Goal: Transaction & Acquisition: Obtain resource

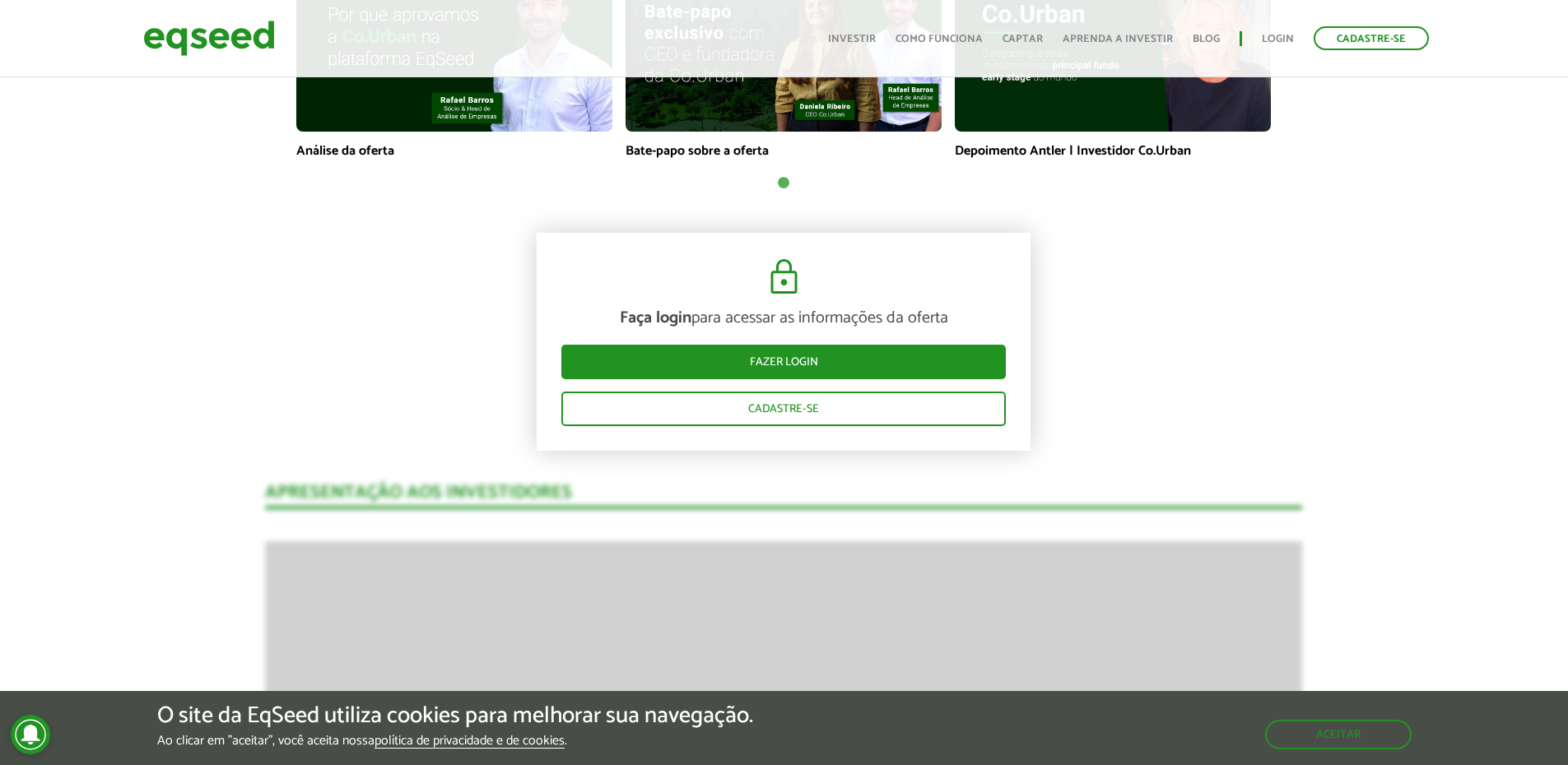
scroll to position [1481, 0]
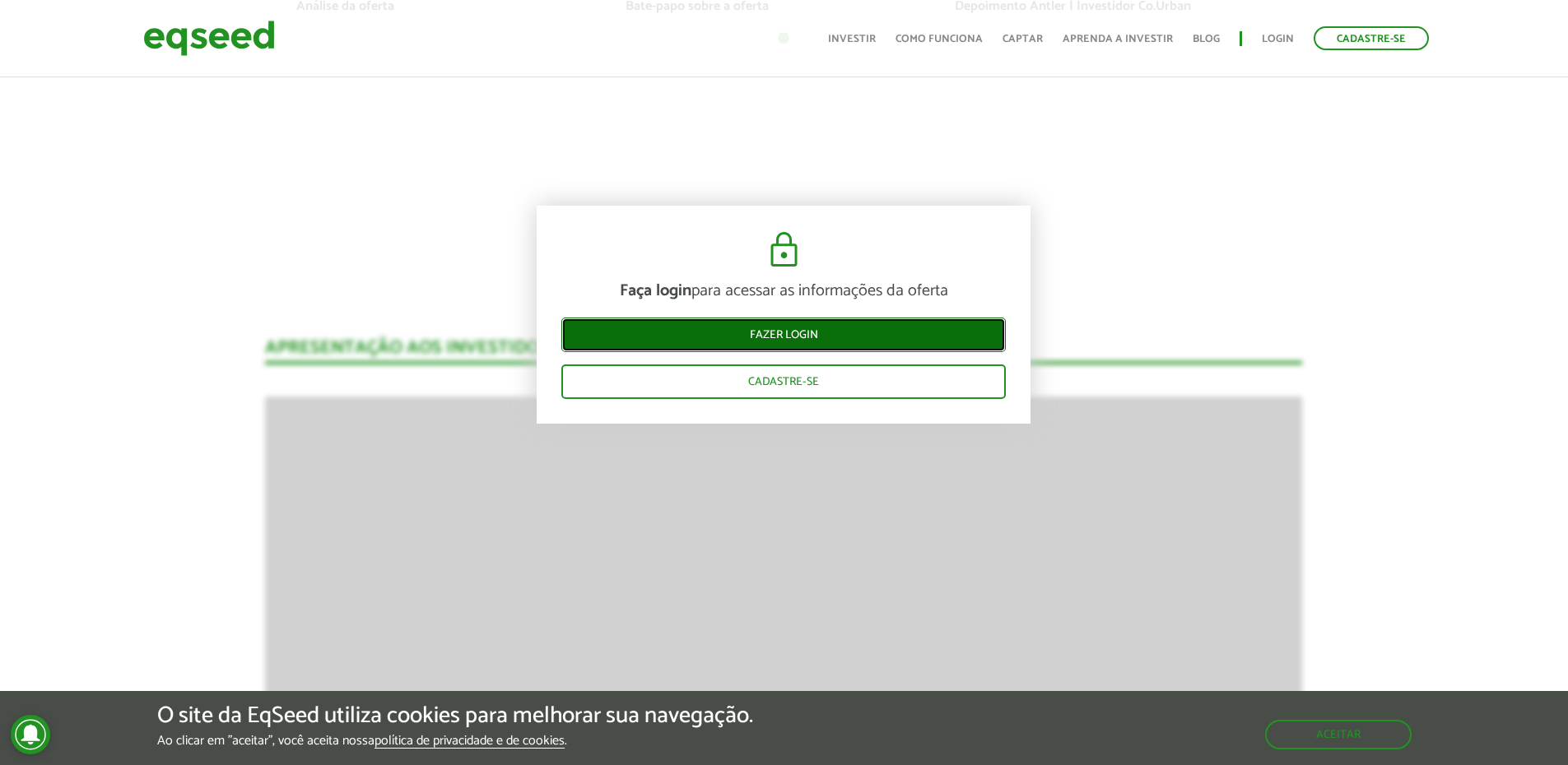
click at [837, 334] on link "Fazer login" at bounding box center [783, 334] width 444 height 34
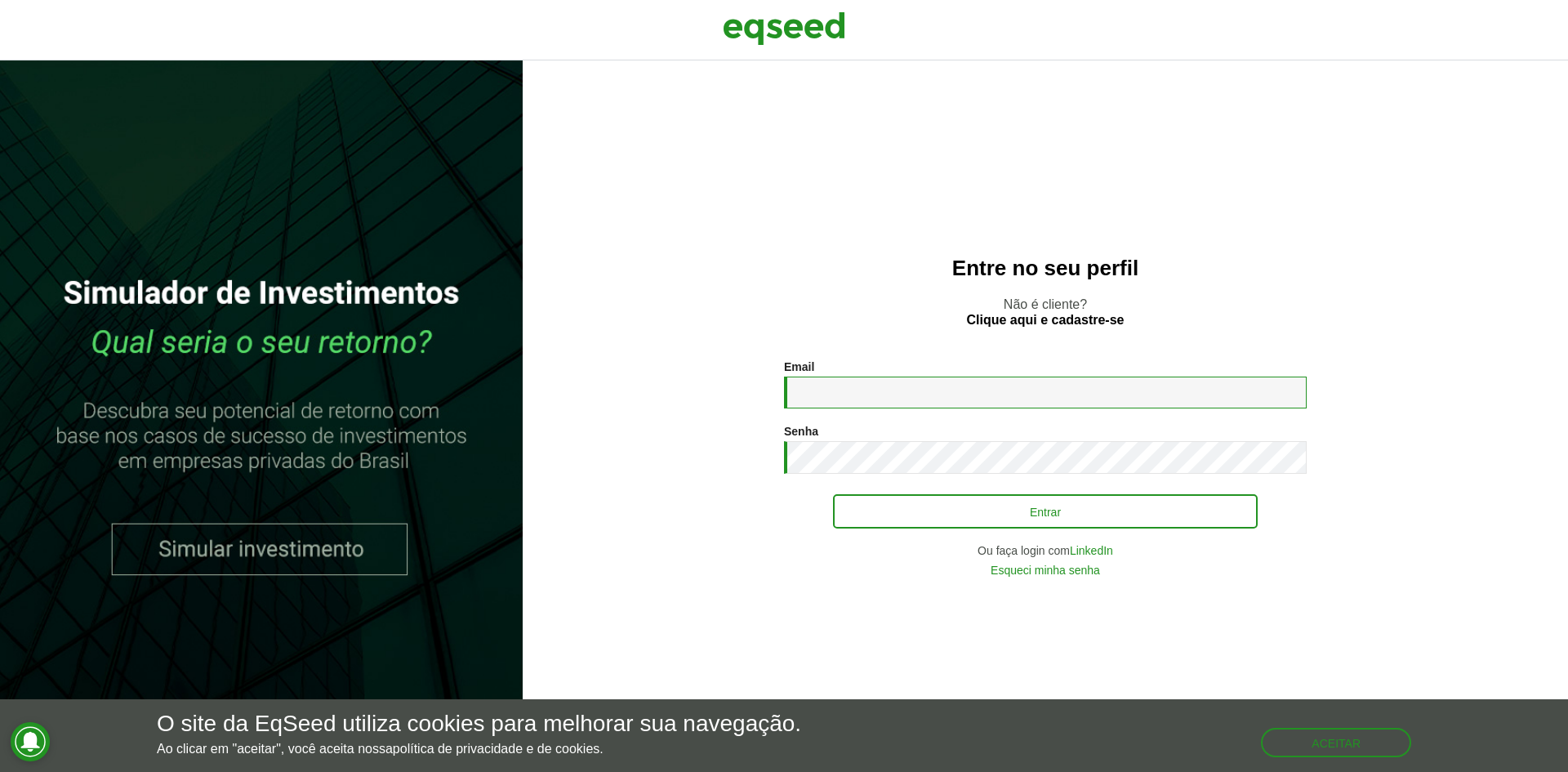
type input "**********"
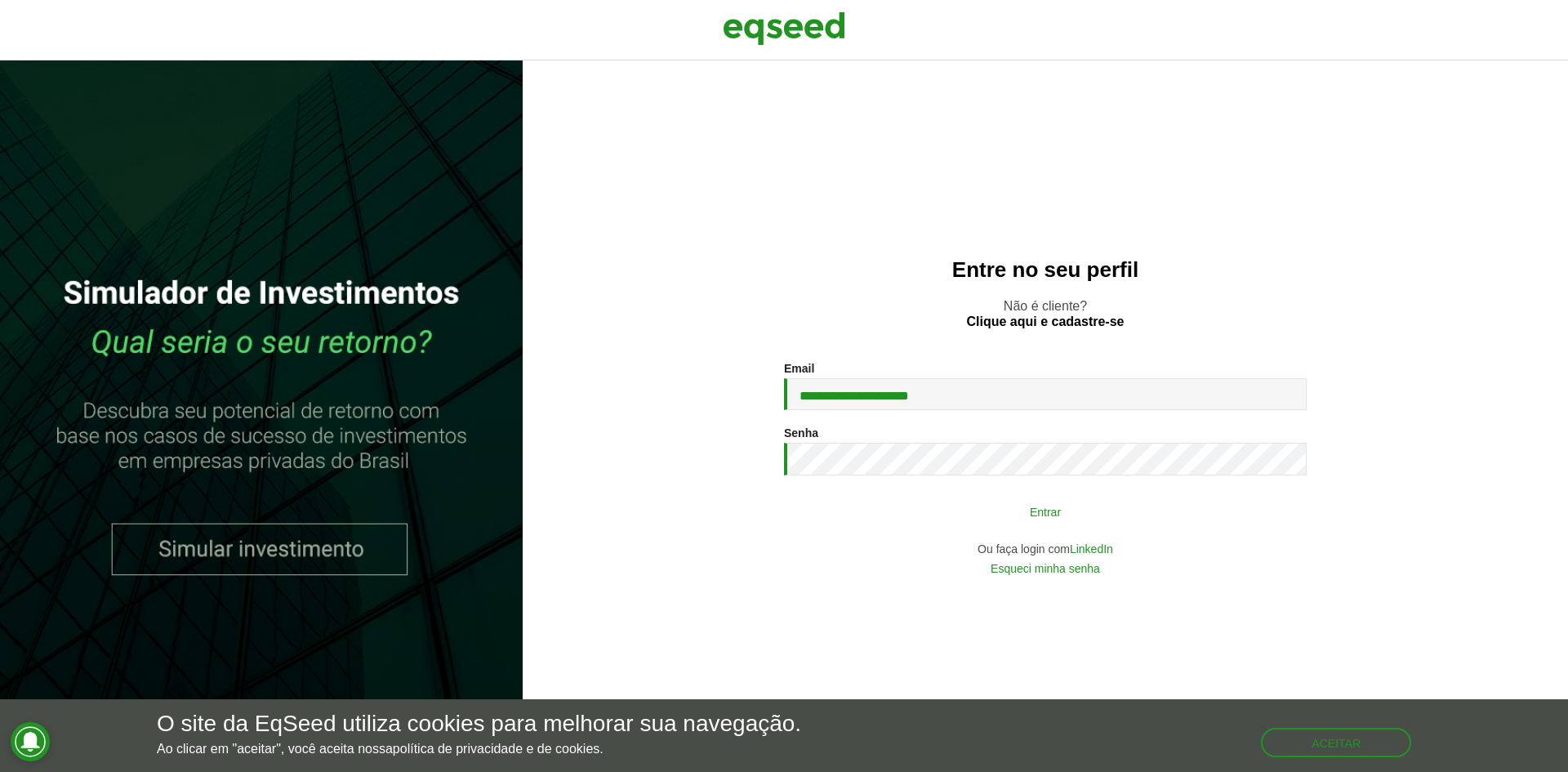
click at [1056, 508] on button "Entrar" at bounding box center [1045, 512] width 425 height 31
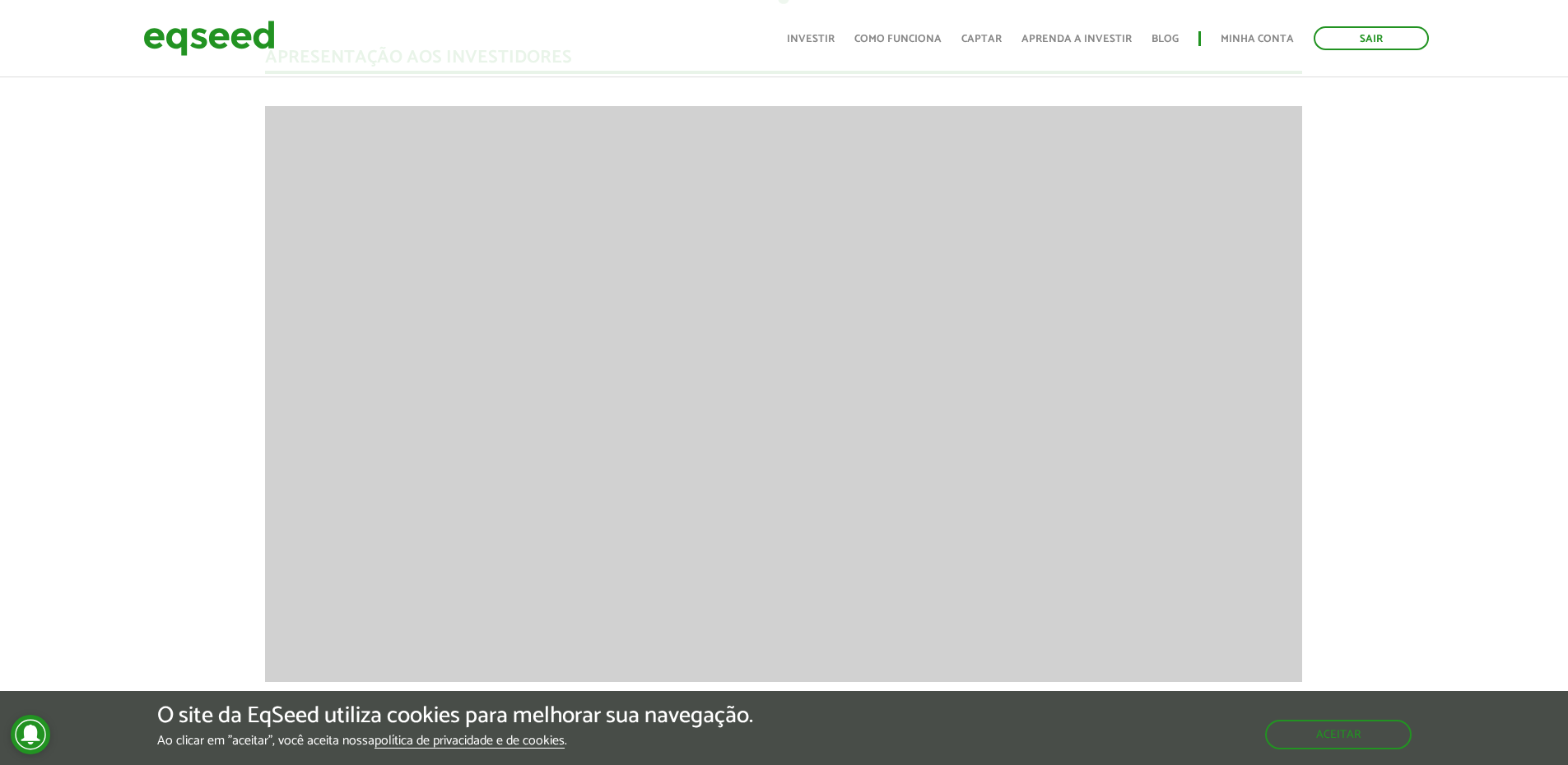
scroll to position [1645, 0]
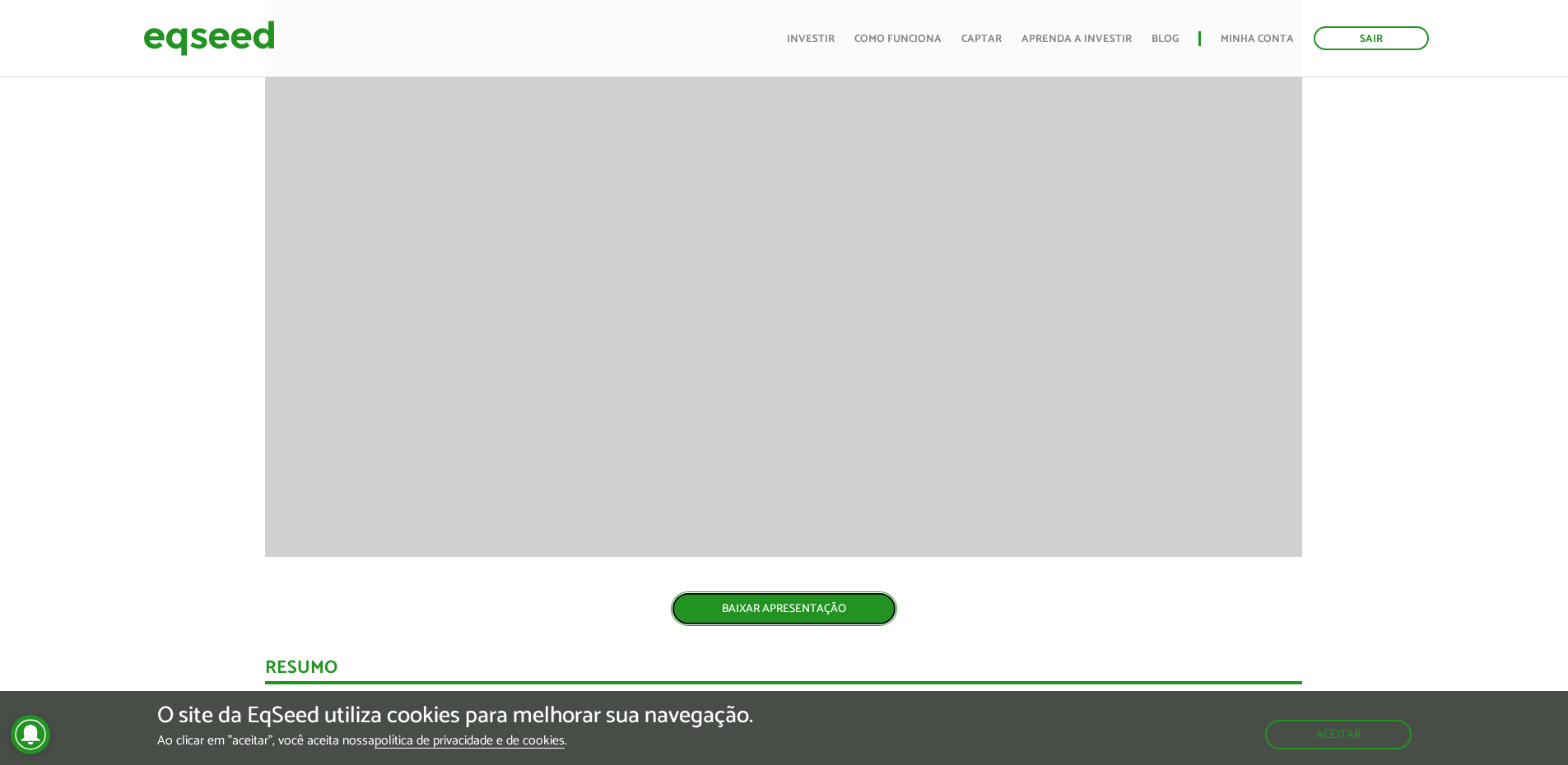
click at [811, 605] on link "BAIXAR APRESENTAÇÃO" at bounding box center [784, 608] width 227 height 34
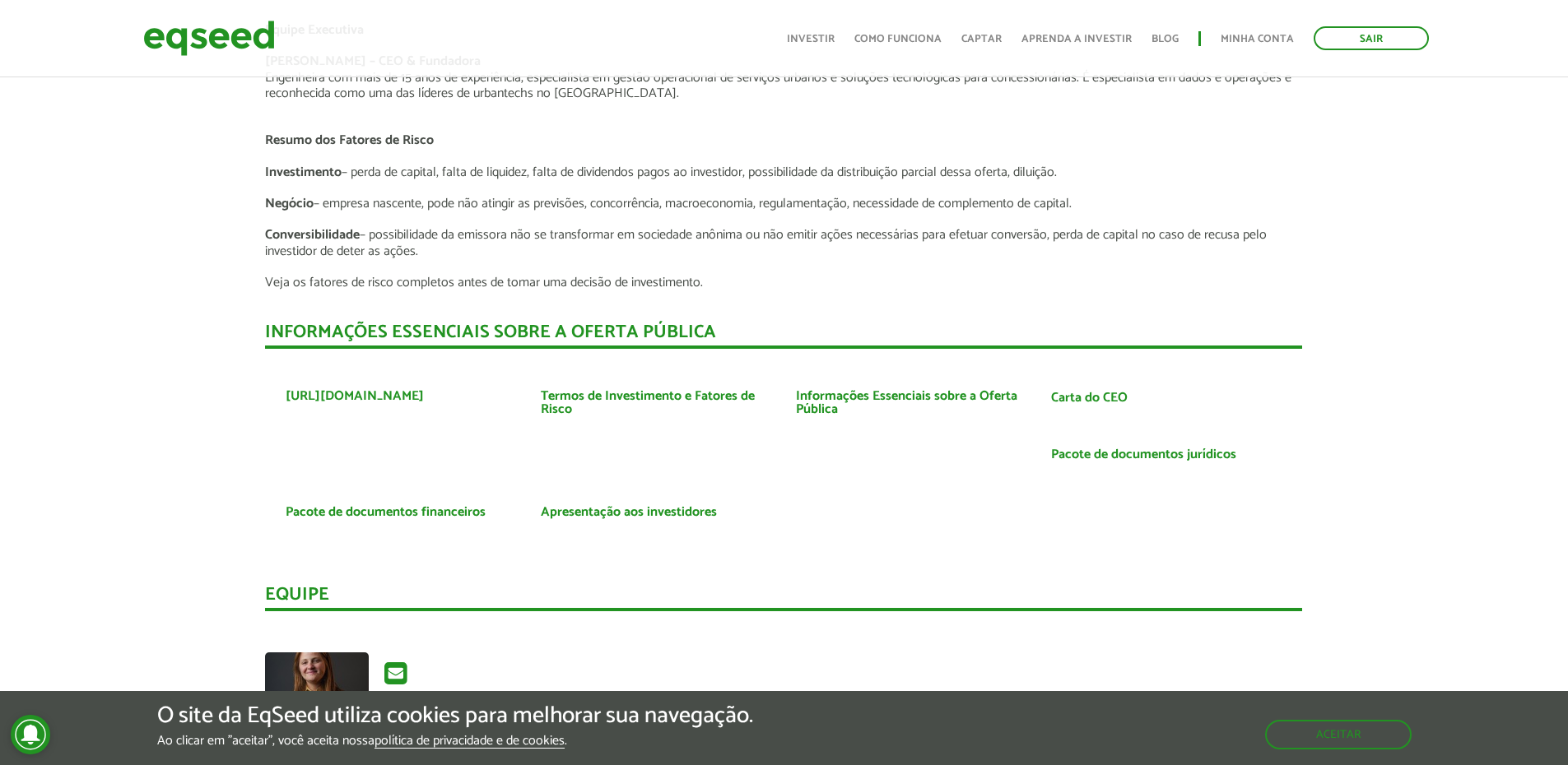
scroll to position [3044, 0]
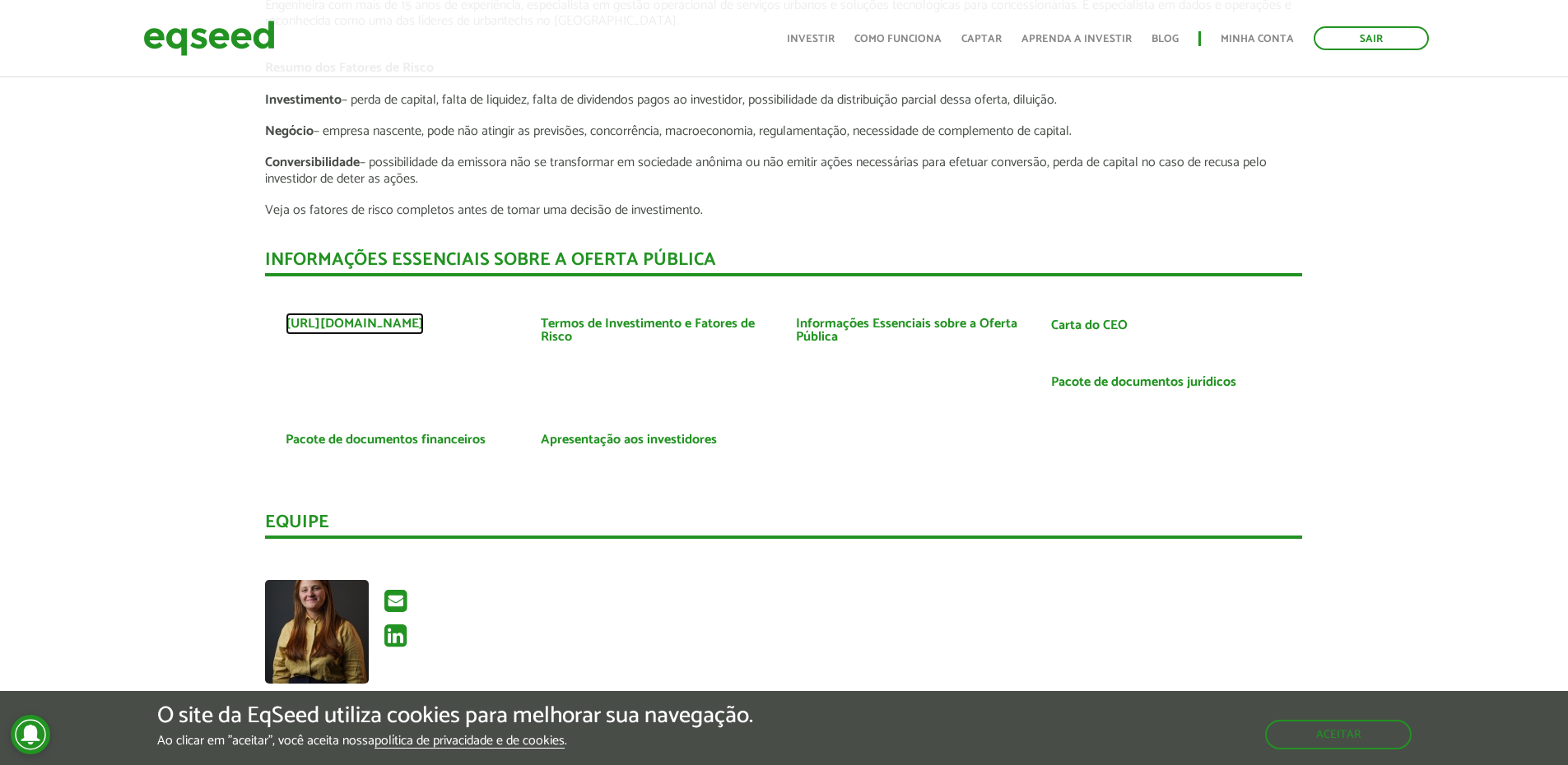
click at [376, 322] on link "https://www.courban.com.br/" at bounding box center [354, 324] width 138 height 13
drag, startPoint x: 604, startPoint y: 318, endPoint x: 1142, endPoint y: 8, distance: 620.9
click at [604, 318] on link "Termos de Investimento e Fatores de Risco" at bounding box center [656, 331] width 230 height 26
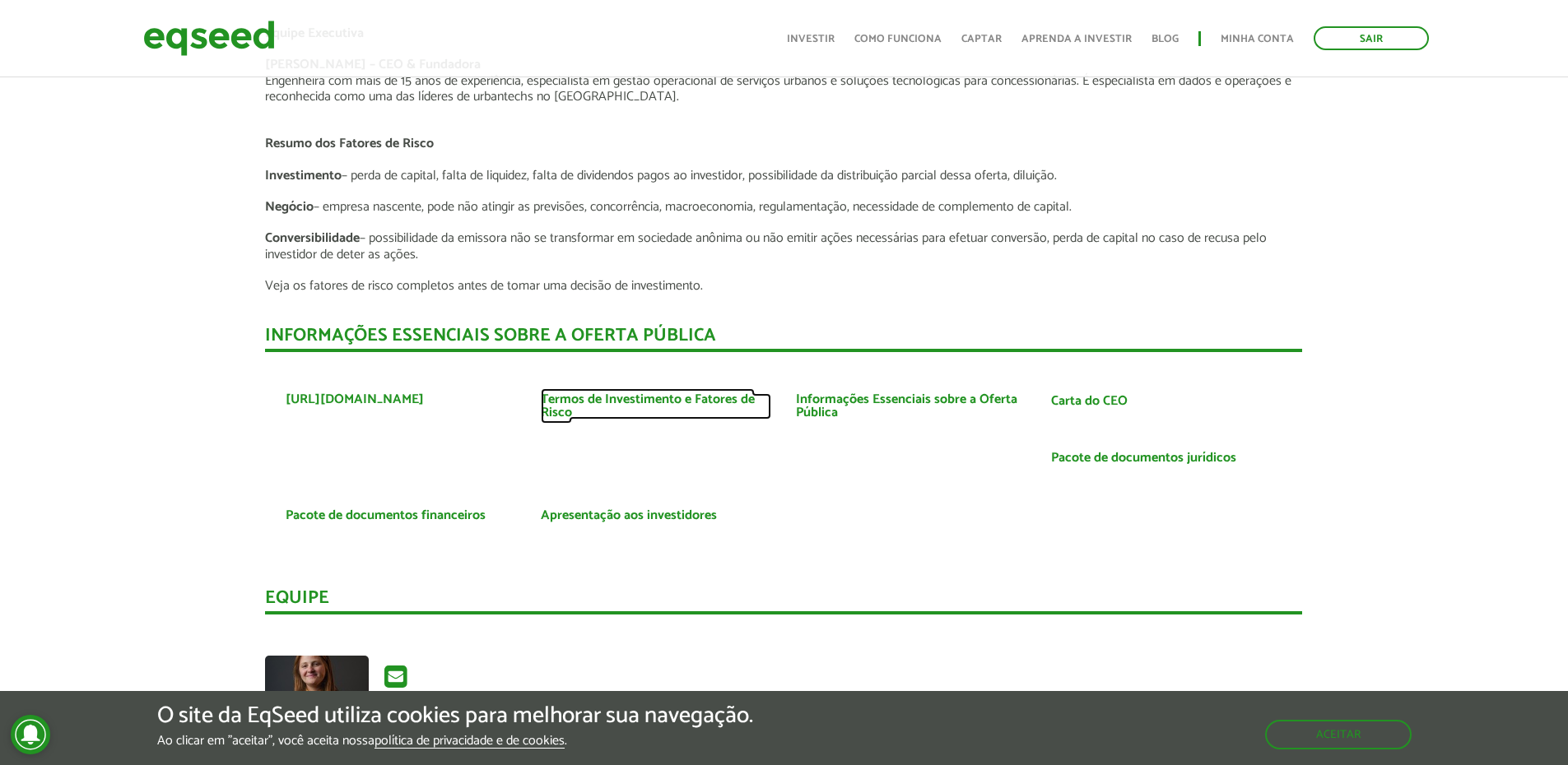
scroll to position [2962, 0]
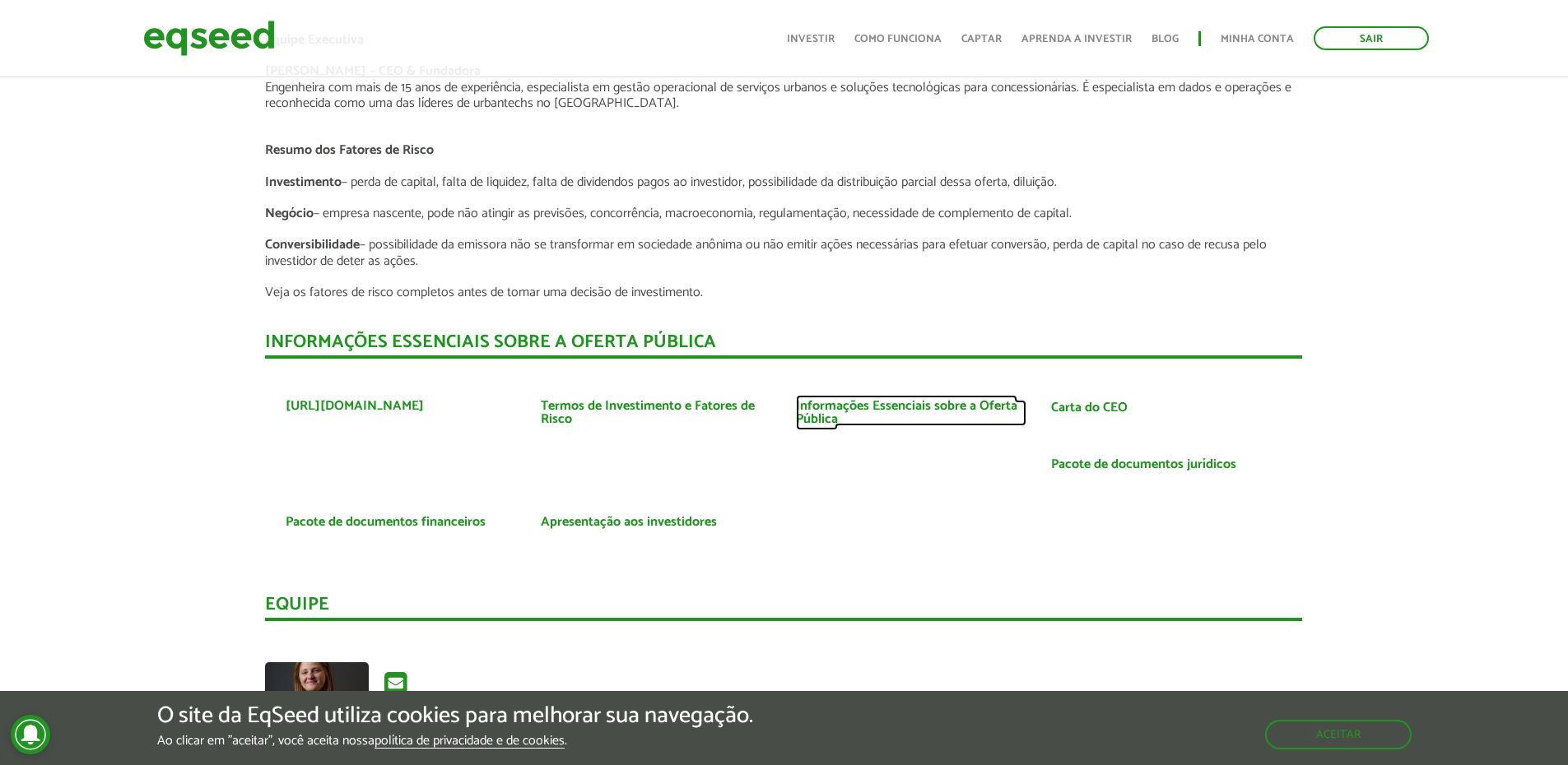
click at [823, 408] on link "Informações Essenciais sobre a Oferta Pública" at bounding box center [911, 413] width 230 height 26
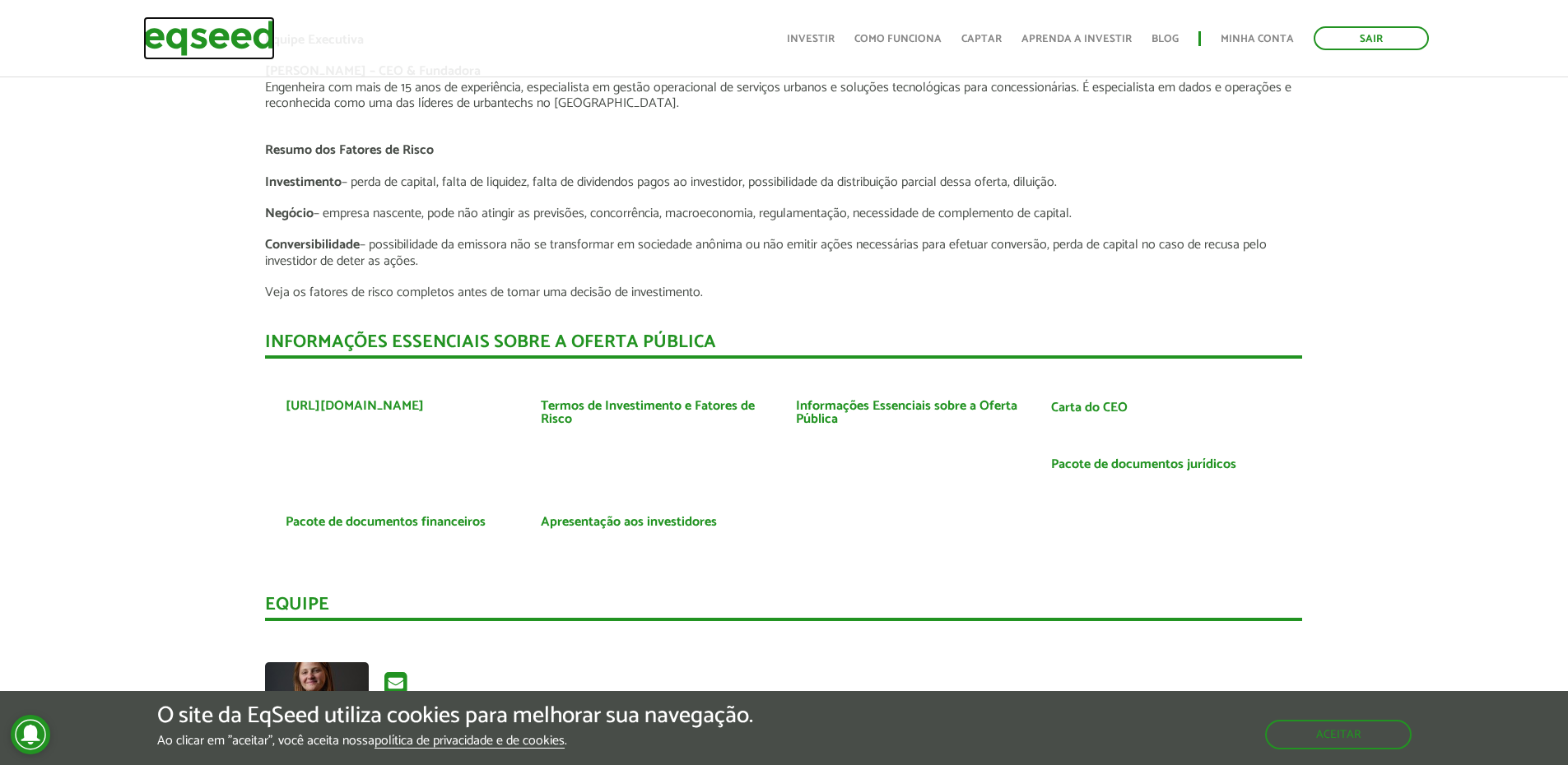
click at [197, 37] on img at bounding box center [209, 38] width 132 height 44
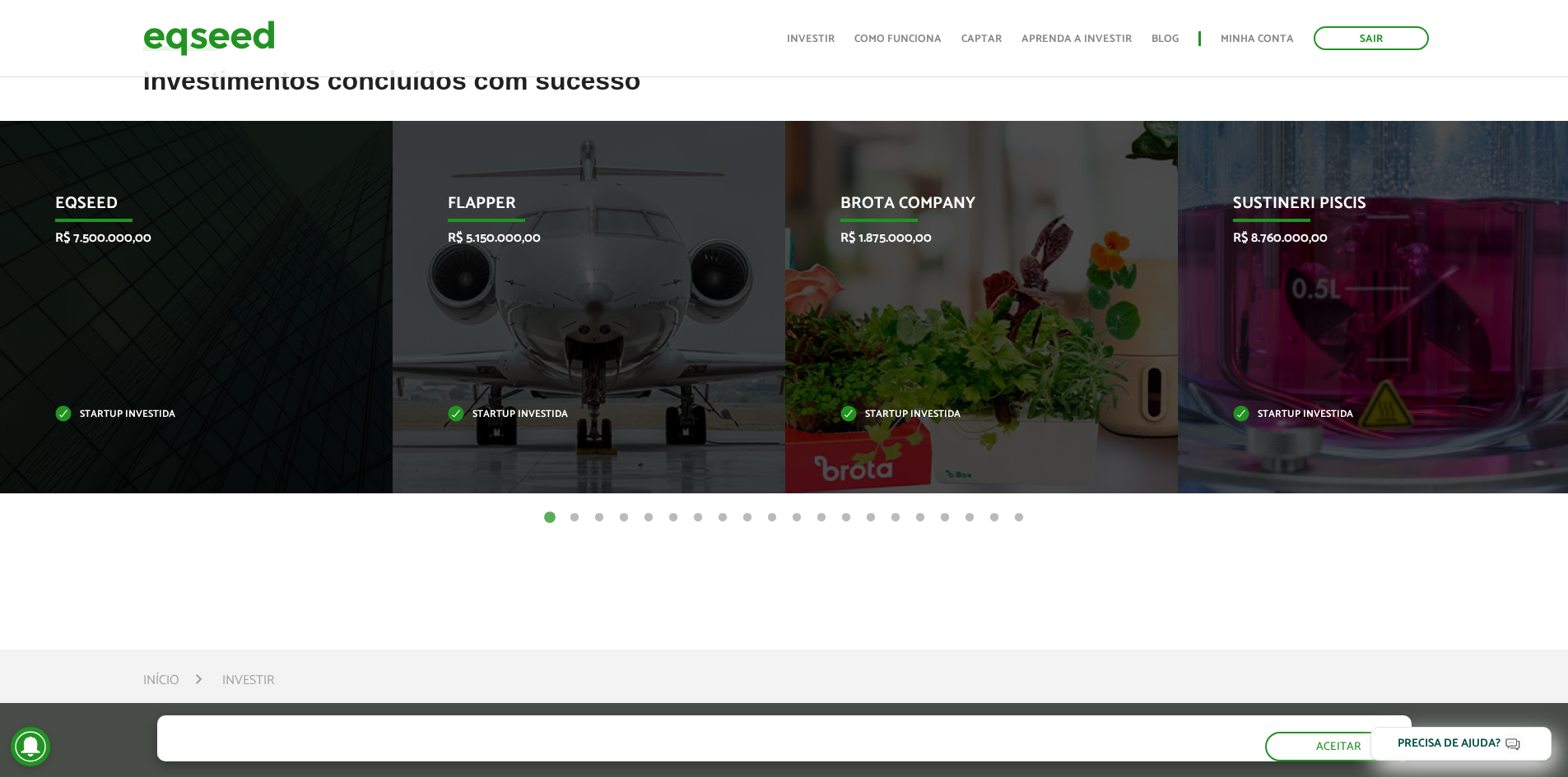
scroll to position [658, 0]
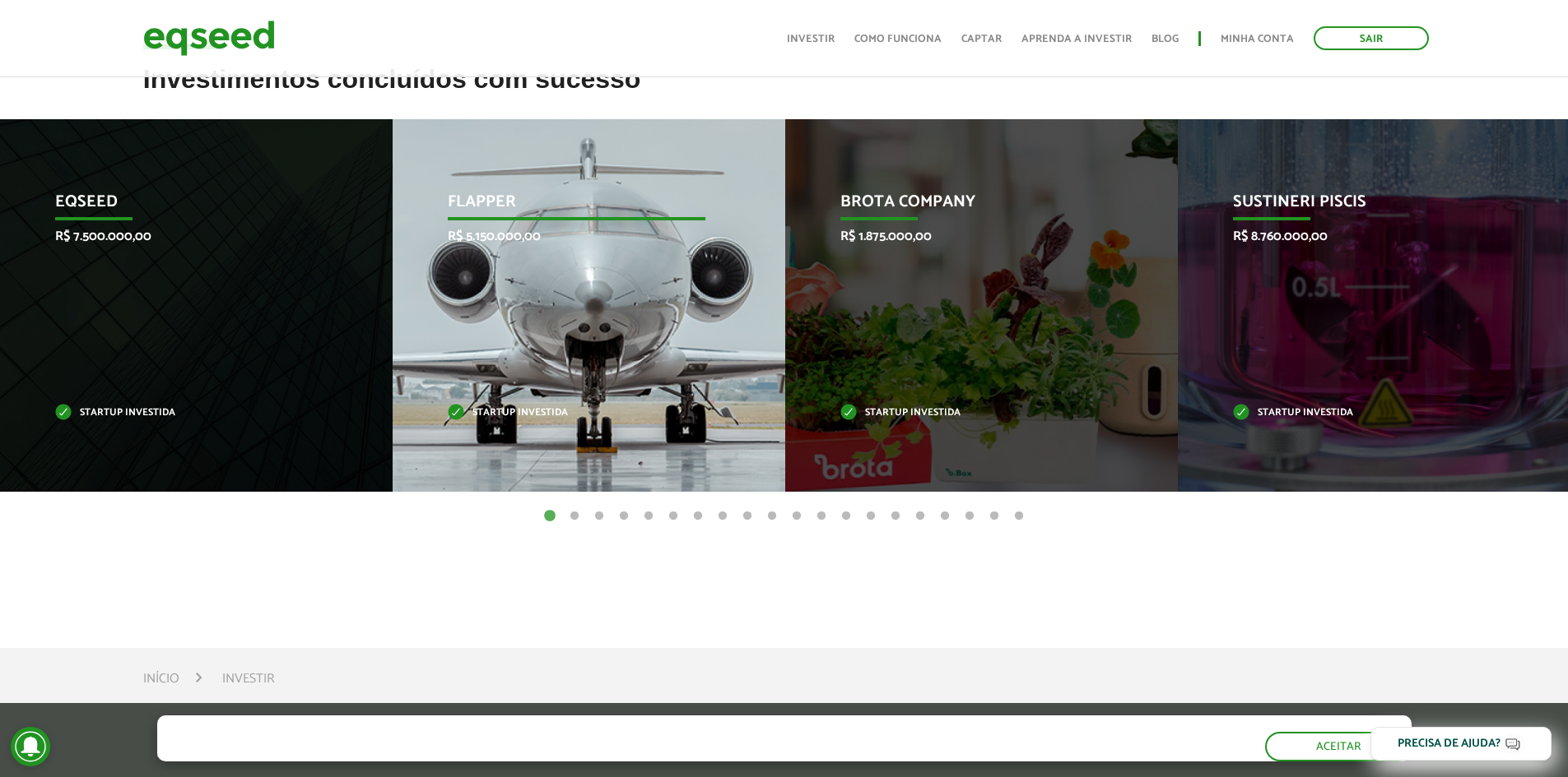
click at [525, 329] on div "Flapper R$ 5.150.000,00 Startup investida" at bounding box center [577, 304] width 368 height 372
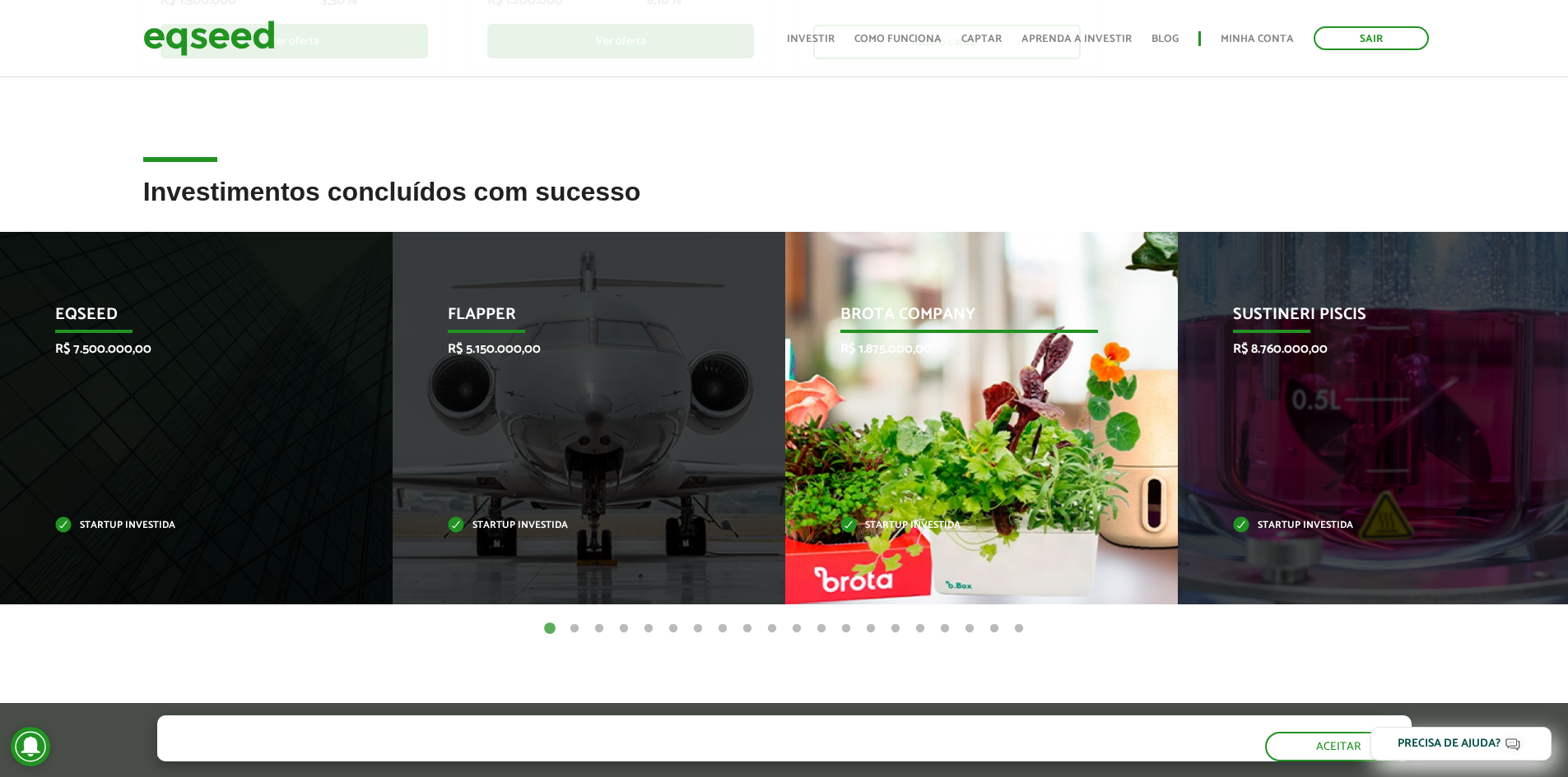
scroll to position [674, 0]
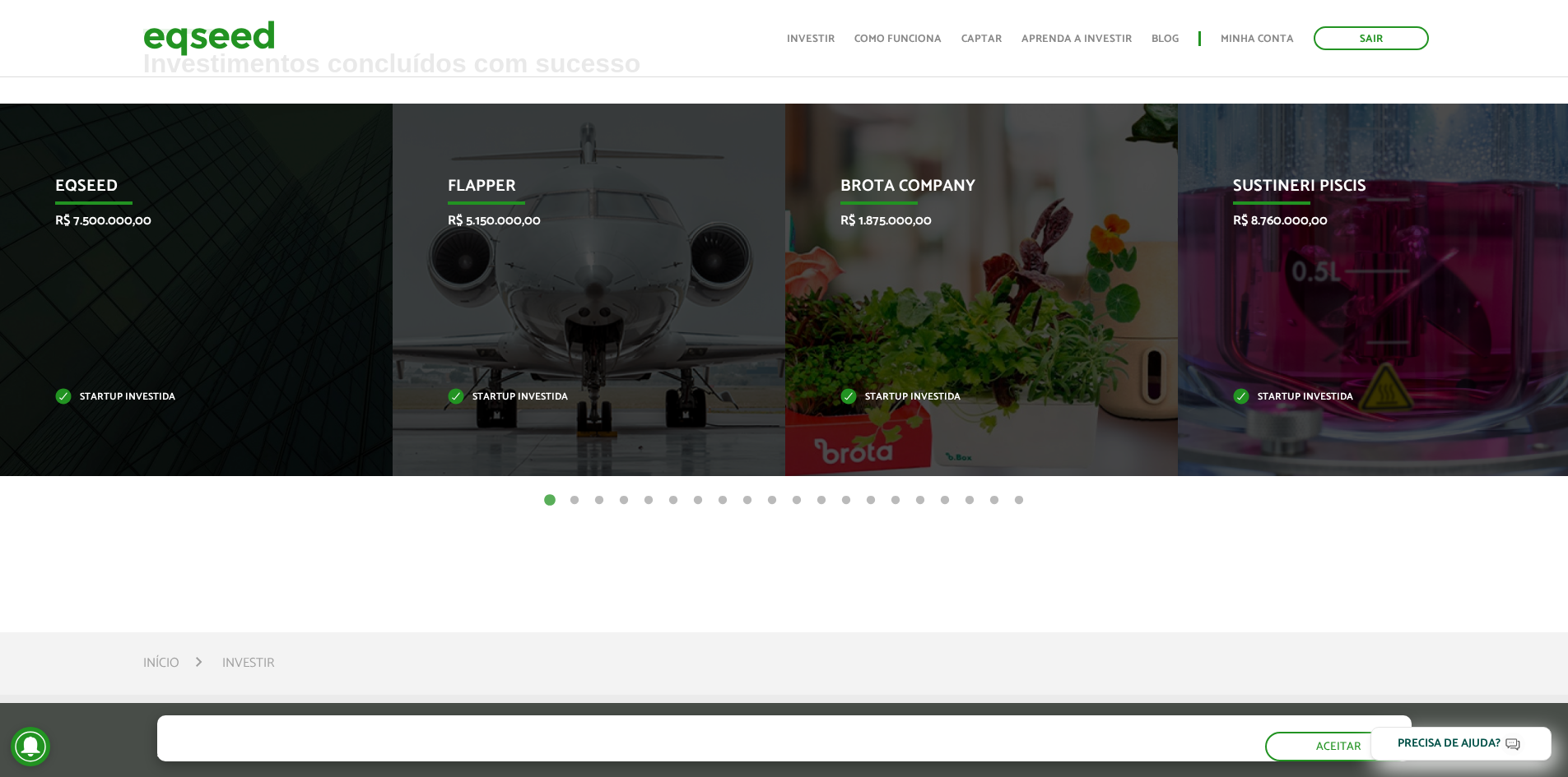
click at [575, 502] on button "2" at bounding box center [575, 501] width 17 height 17
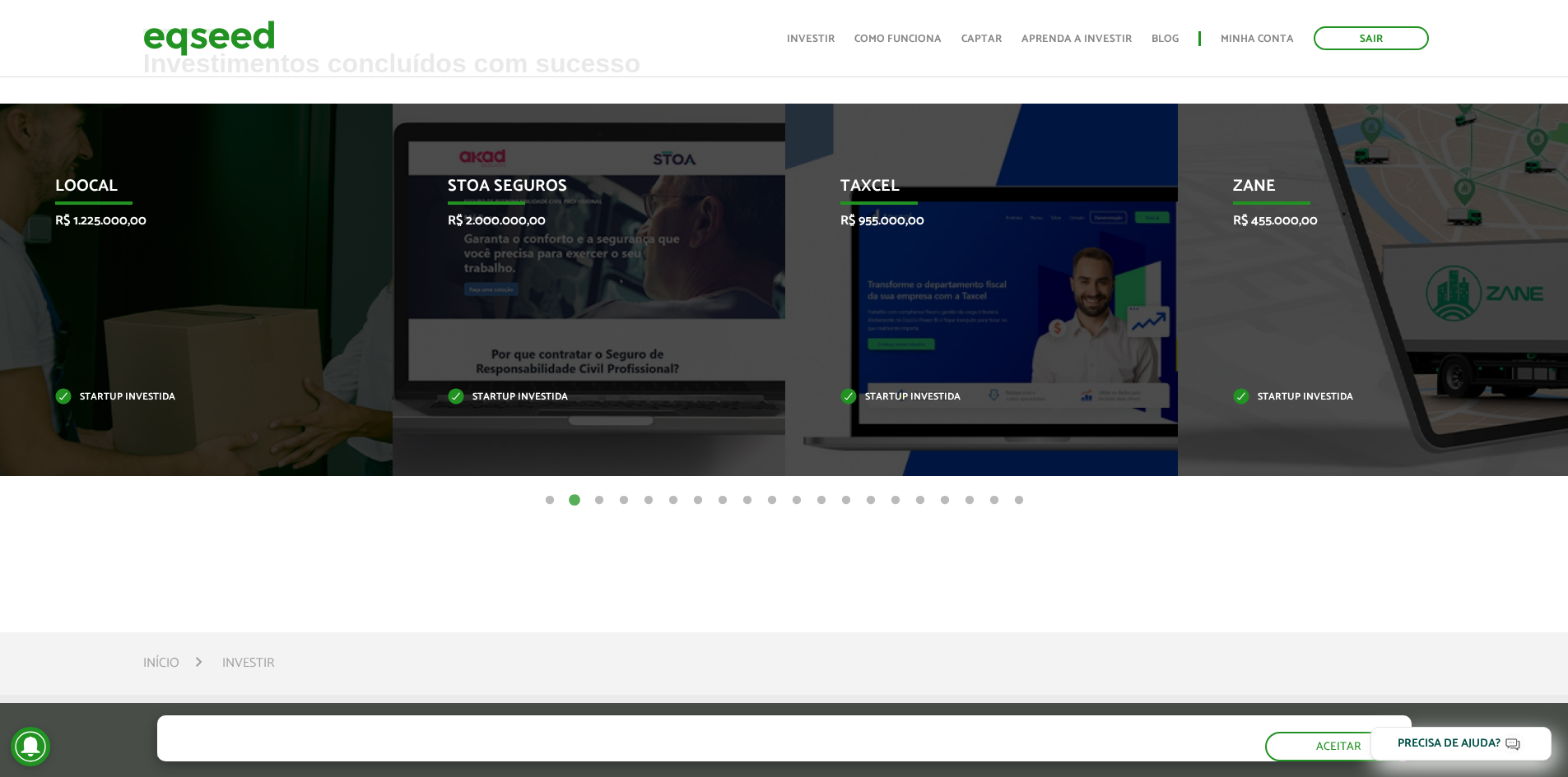
click at [600, 502] on button "3" at bounding box center [599, 501] width 17 height 17
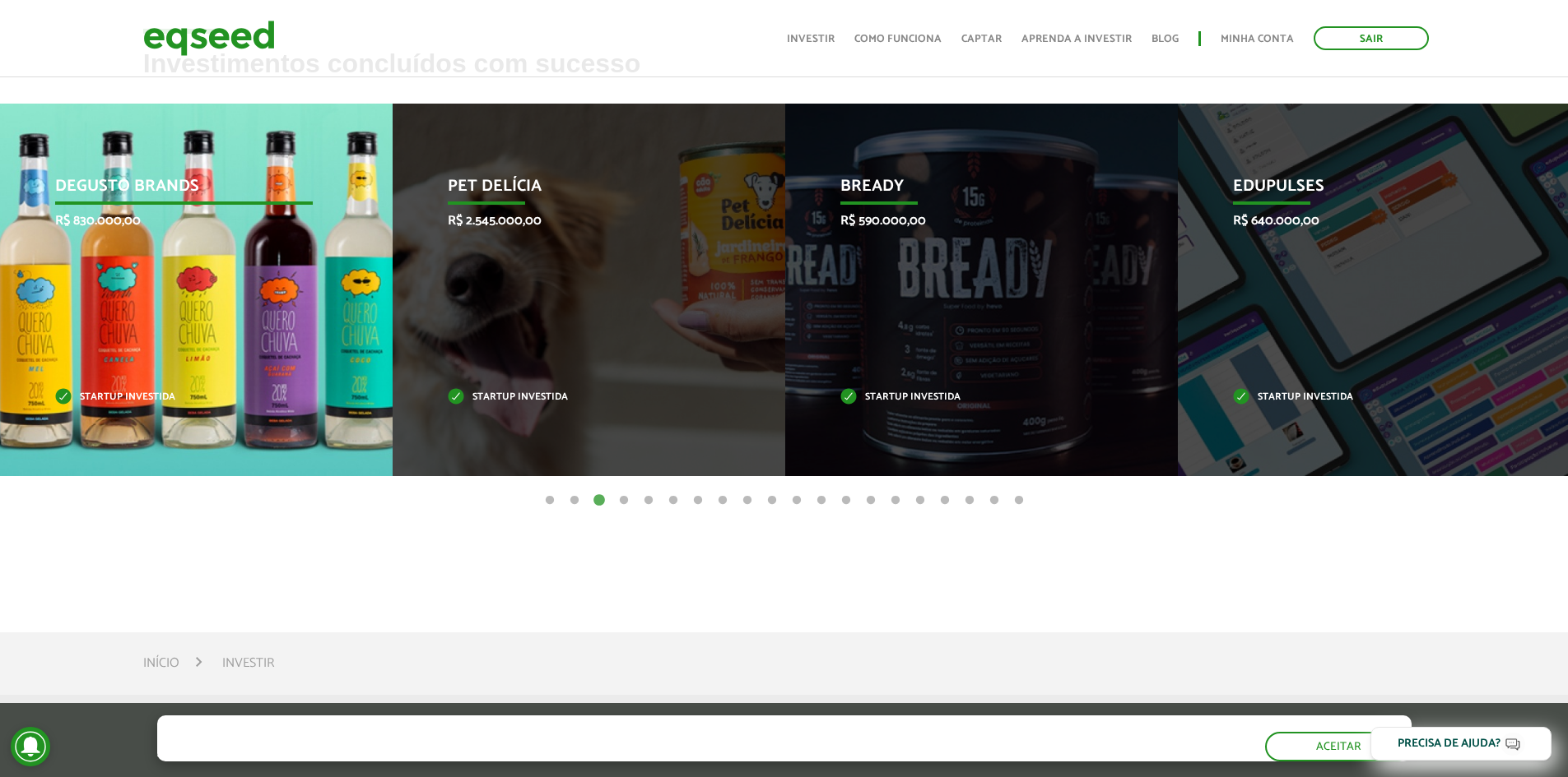
click at [198, 321] on div "Degusto Brands R$ 830.000,00 Startup investida" at bounding box center [184, 290] width 368 height 372
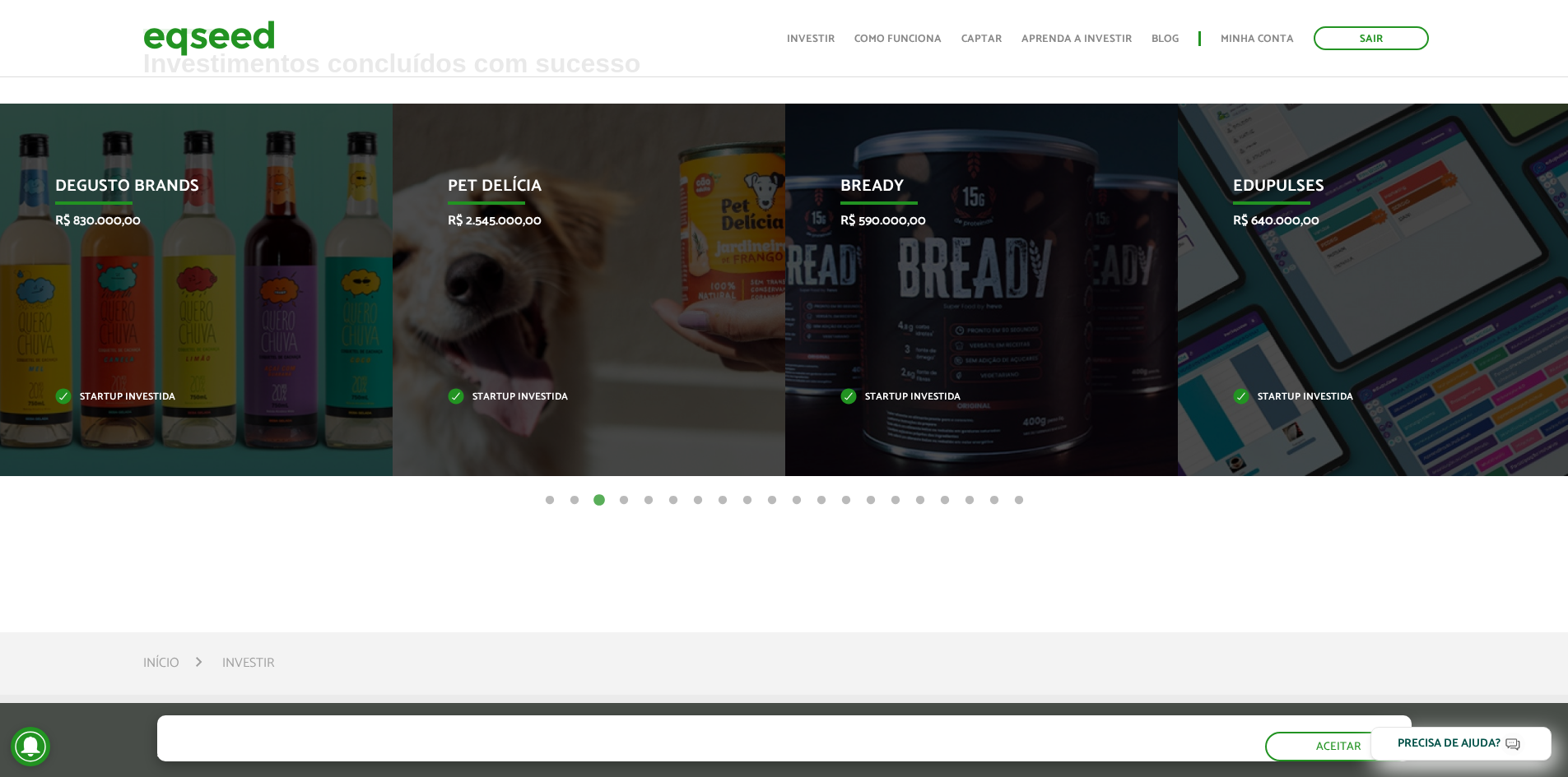
drag, startPoint x: 196, startPoint y: 321, endPoint x: 147, endPoint y: 574, distance: 257.7
click at [148, 574] on article "Investimentos concluídos com sucesso Invoop R$ 250.000,00 Startup investida Pro…" at bounding box center [784, 324] width 1568 height 550
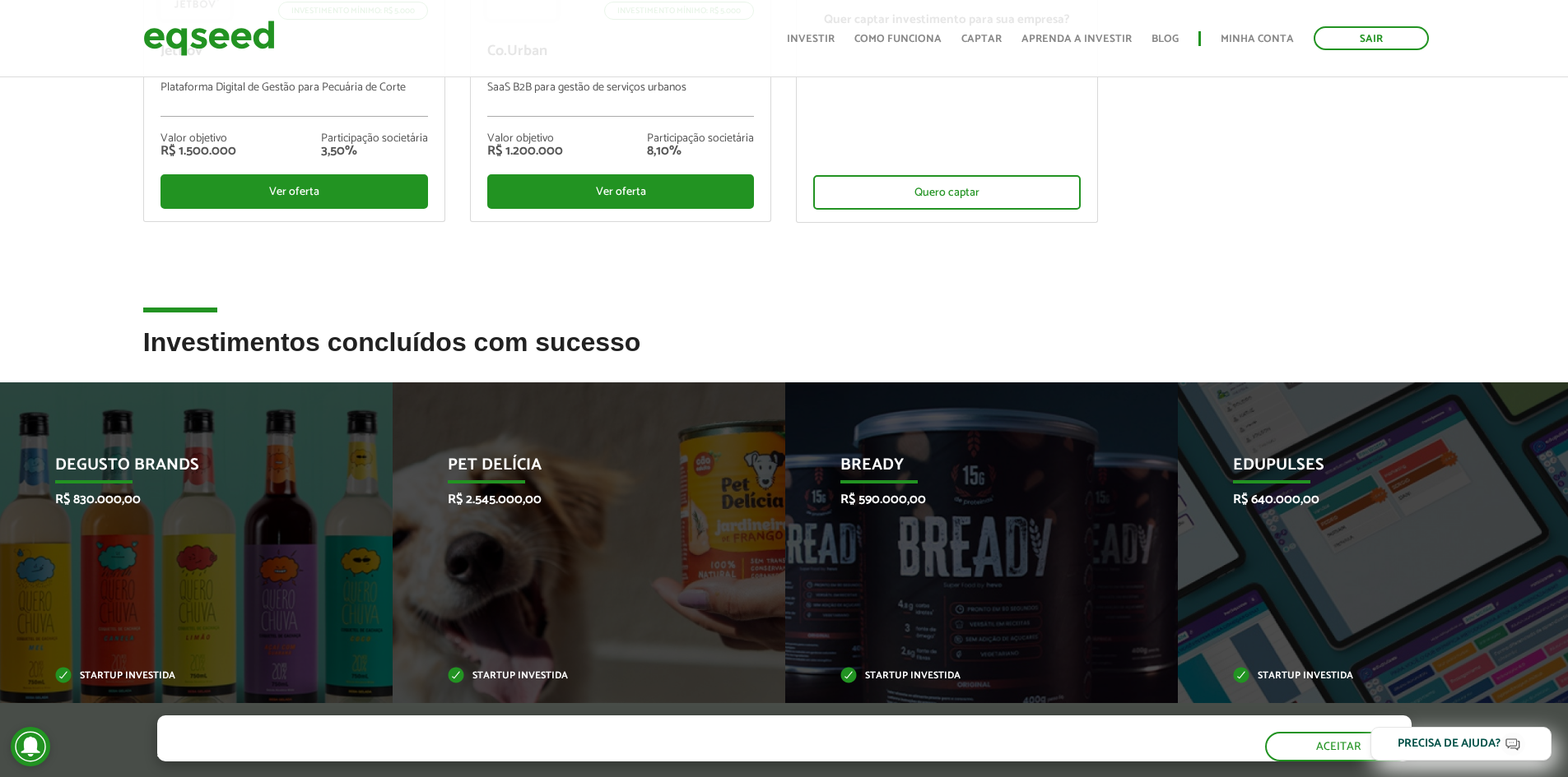
scroll to position [344, 0]
